Goal: Task Accomplishment & Management: Manage account settings

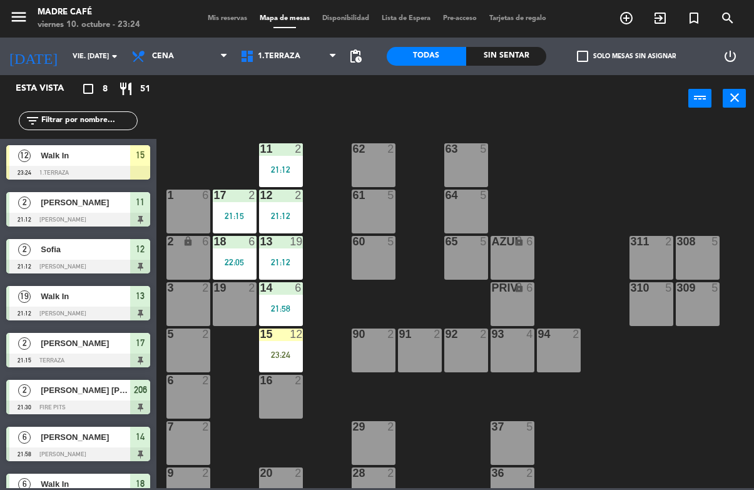
click at [277, 344] on div "15 12 23:24" at bounding box center [281, 351] width 44 height 44
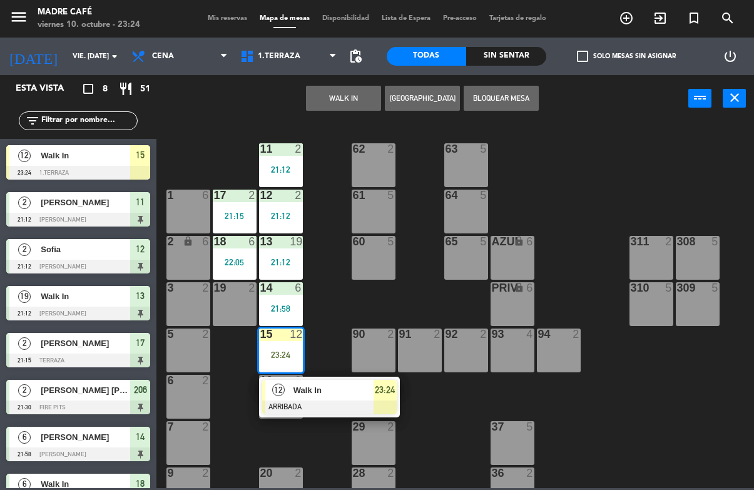
click at [389, 397] on span "23:24" at bounding box center [385, 389] width 20 height 15
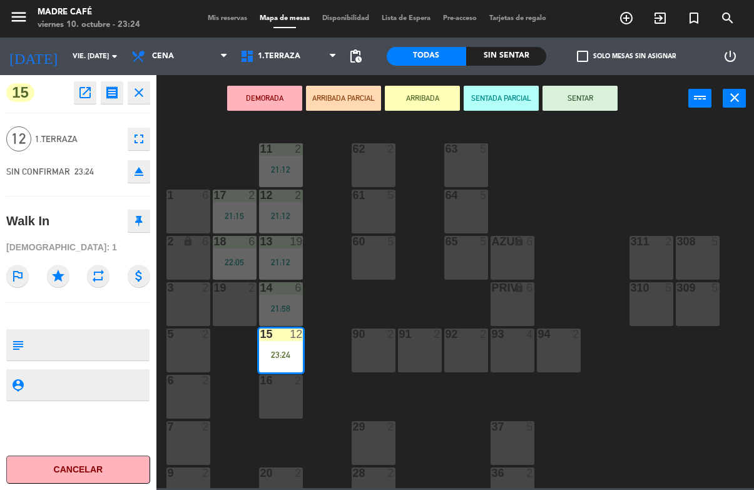
click at [601, 100] on button "SENTAR" at bounding box center [580, 98] width 75 height 25
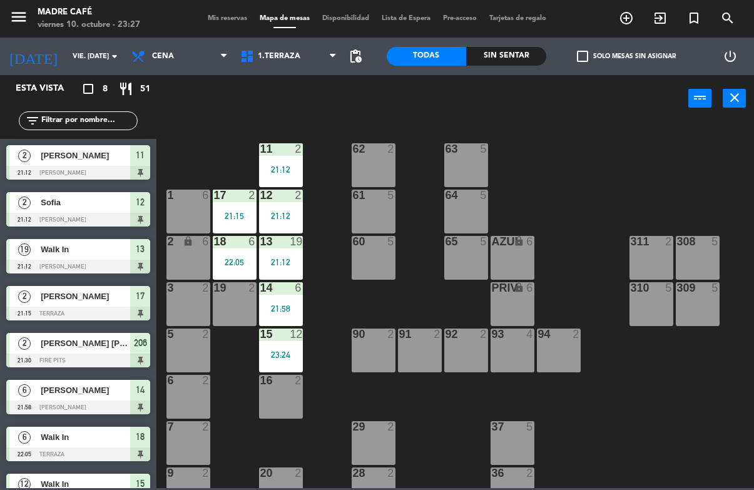
click at [147, 170] on div at bounding box center [78, 173] width 144 height 14
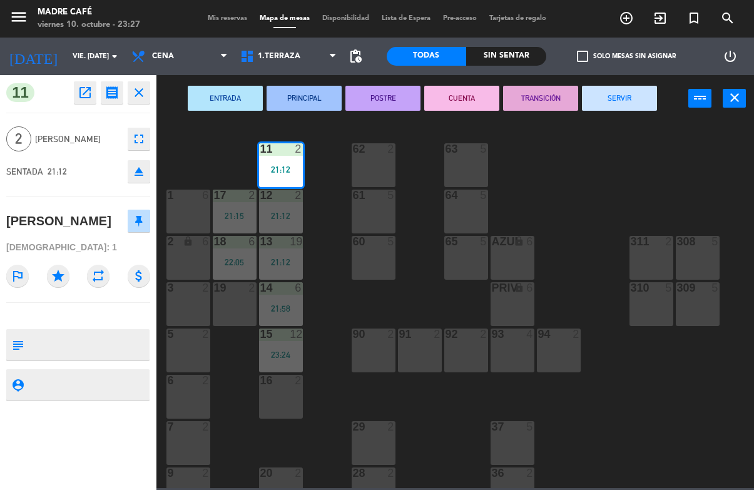
click at [635, 108] on button "SERVIR" at bounding box center [619, 98] width 75 height 25
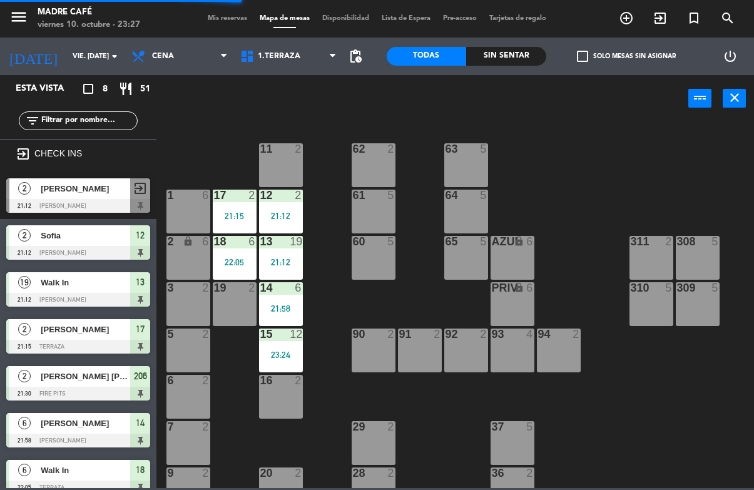
click at [145, 238] on span "12" at bounding box center [140, 235] width 9 height 15
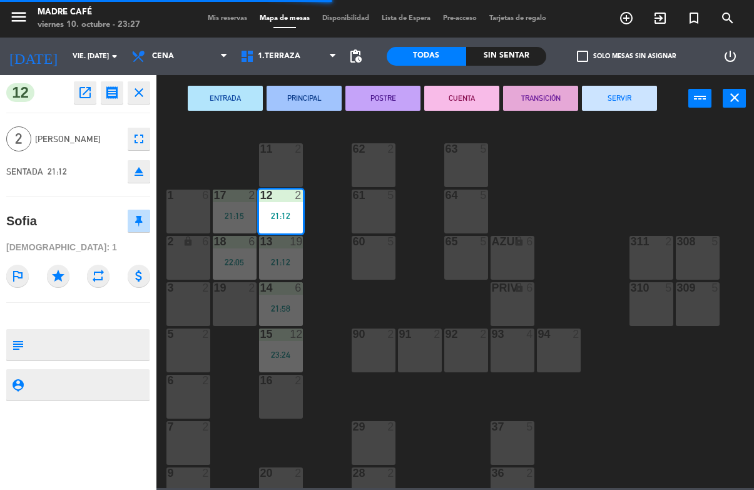
click at [626, 101] on button "SERVIR" at bounding box center [619, 98] width 75 height 25
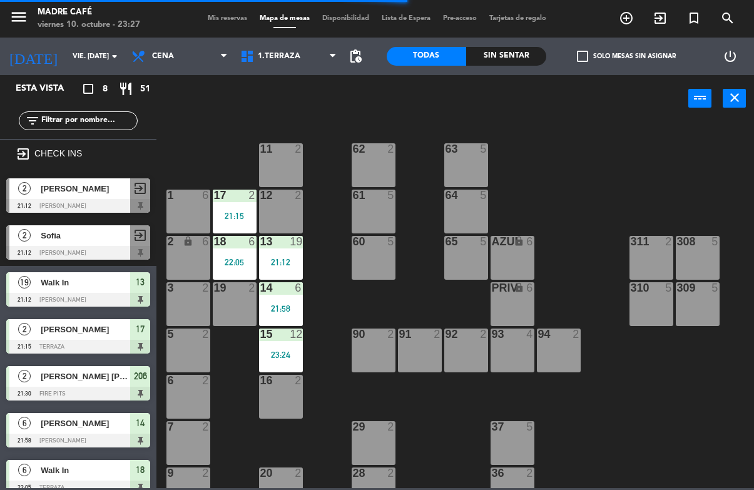
click at [146, 292] on div "13" at bounding box center [140, 282] width 20 height 21
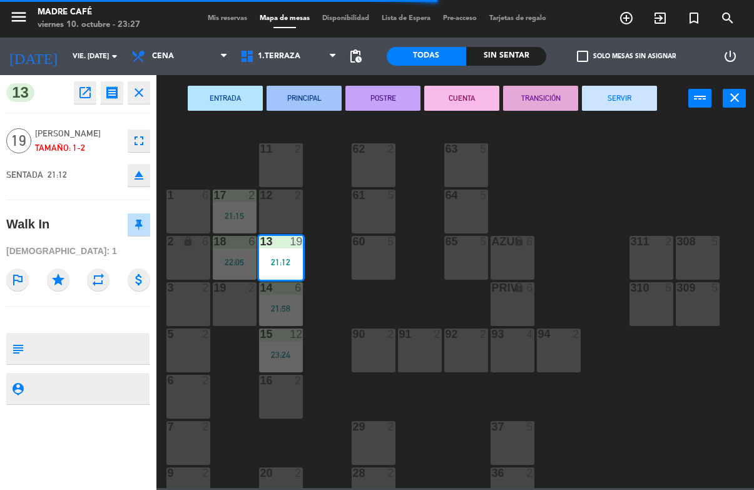
click at [618, 106] on button "SERVIR" at bounding box center [619, 98] width 75 height 25
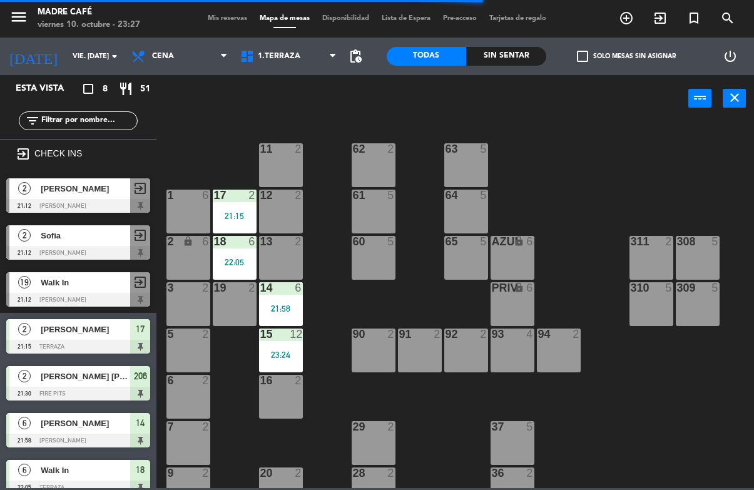
click at [146, 338] on div "17" at bounding box center [140, 329] width 20 height 21
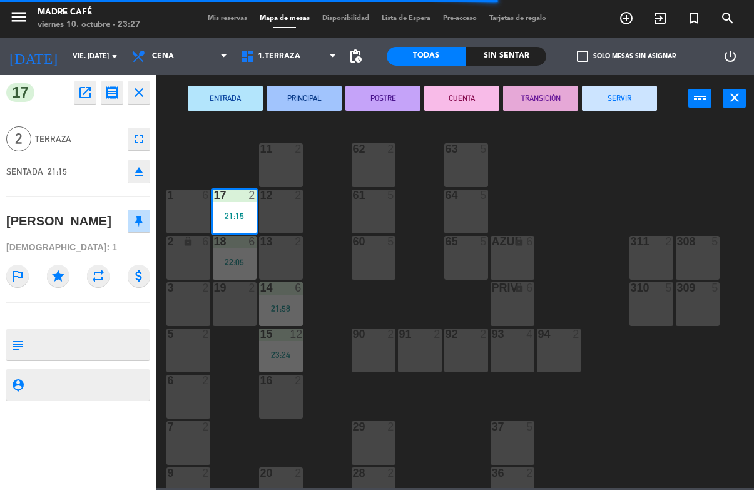
click at [623, 96] on button "SERVIR" at bounding box center [619, 98] width 75 height 25
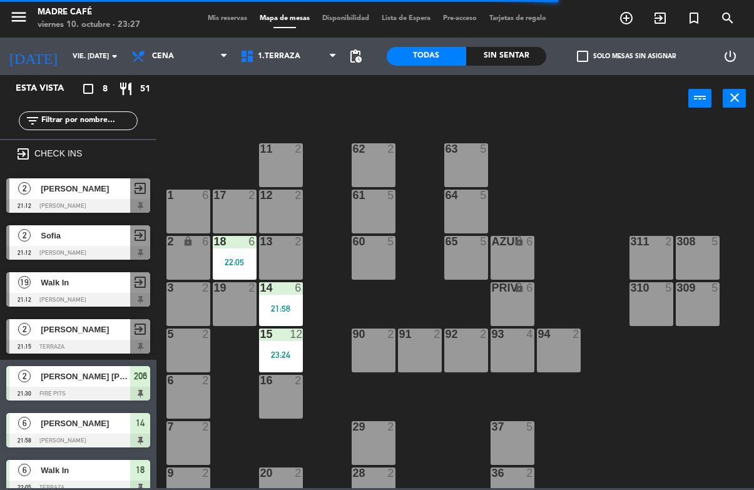
click at [143, 376] on span "206" at bounding box center [140, 376] width 13 height 15
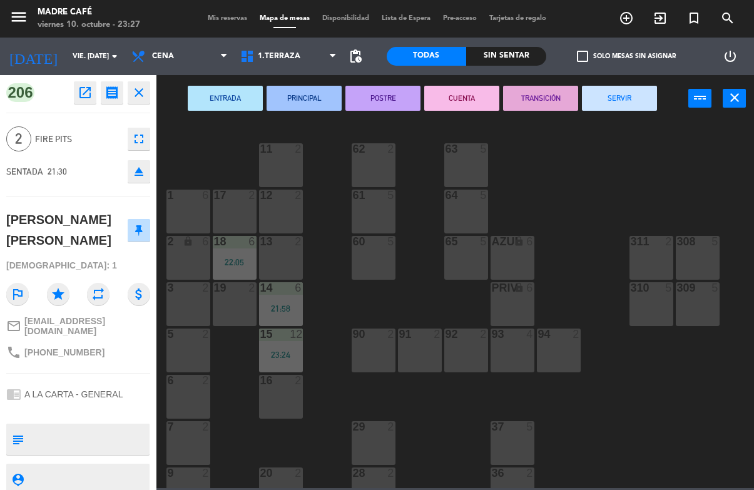
click at [625, 90] on button "SERVIR" at bounding box center [619, 98] width 75 height 25
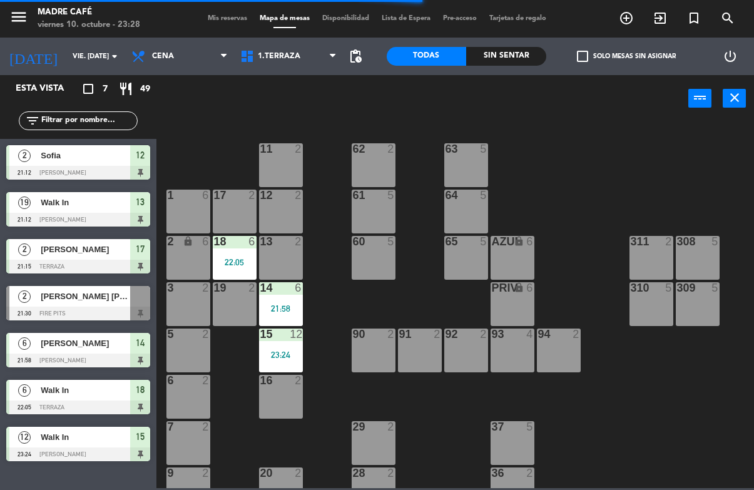
click at [146, 347] on div "14" at bounding box center [140, 343] width 20 height 21
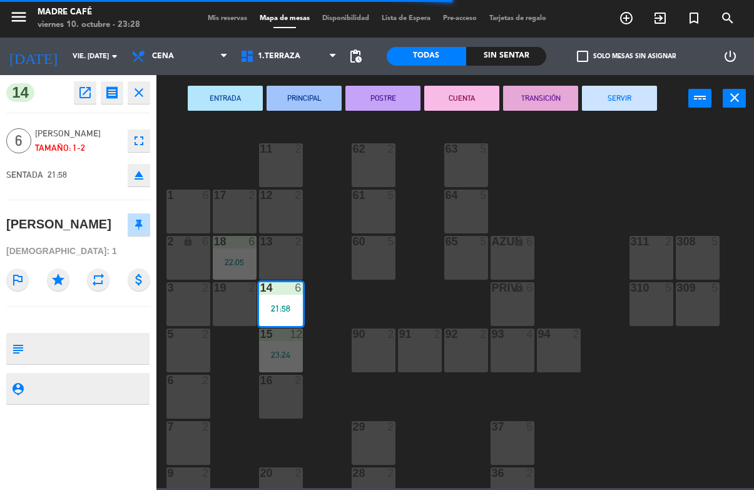
click at [633, 95] on button "SERVIR" at bounding box center [619, 98] width 75 height 25
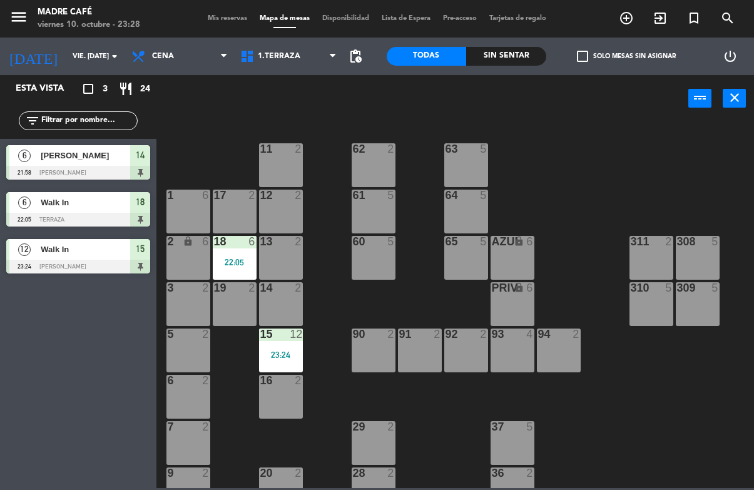
click at [142, 162] on span "14" at bounding box center [140, 155] width 9 height 15
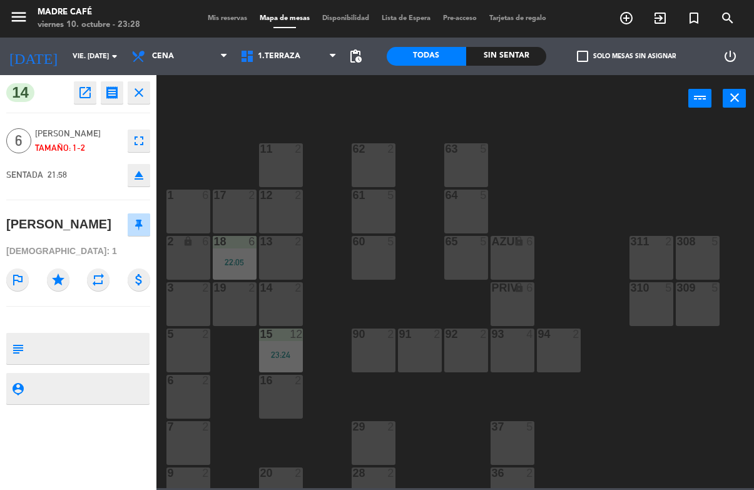
click at [145, 85] on icon "close" at bounding box center [138, 92] width 15 height 15
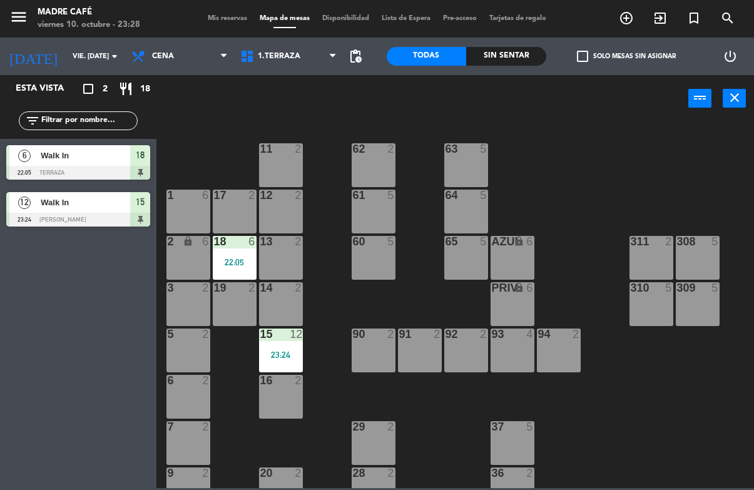
click at [143, 163] on div "18" at bounding box center [140, 155] width 20 height 21
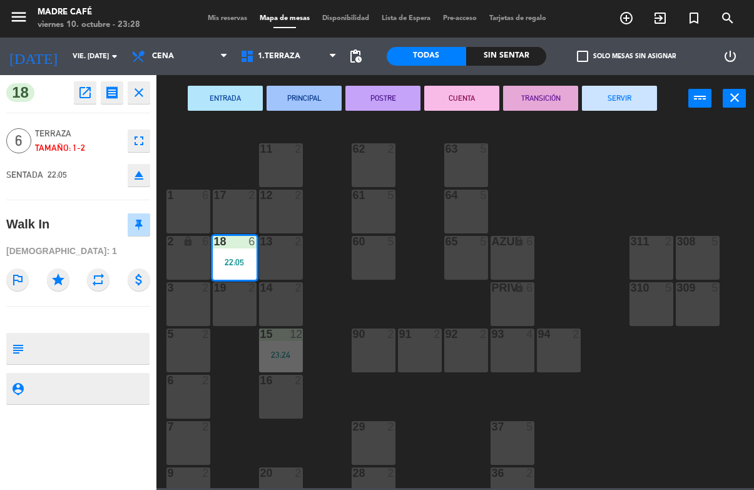
click at [631, 102] on button "SERVIR" at bounding box center [619, 98] width 75 height 25
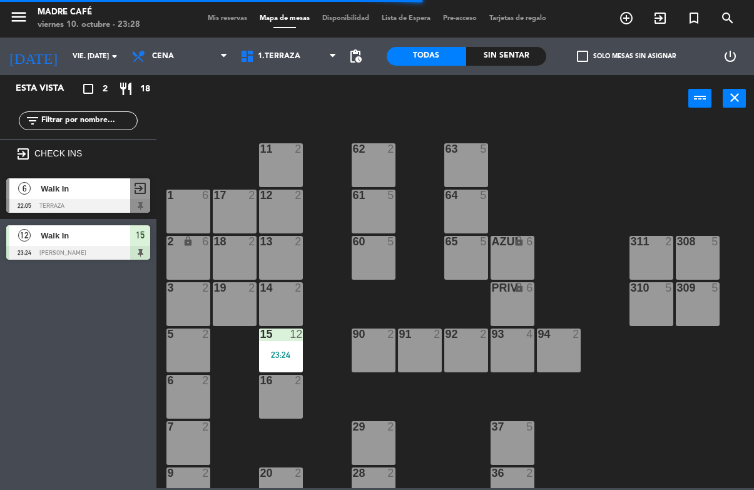
click at [228, 15] on span "Mis reservas" at bounding box center [228, 18] width 52 height 7
